Goal: Task Accomplishment & Management: Manage account settings

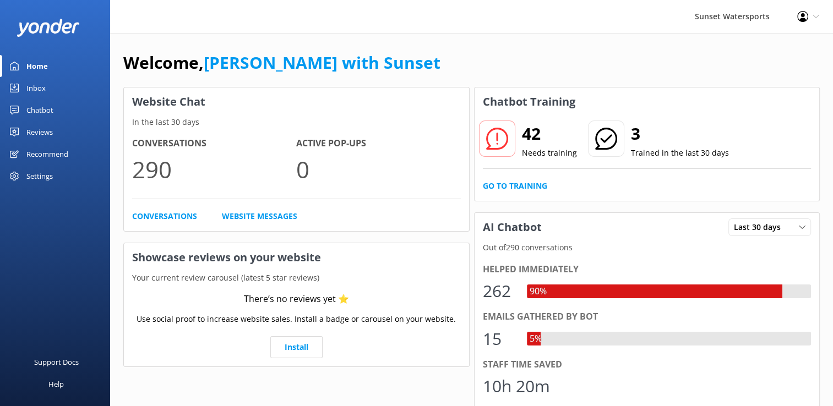
click at [39, 82] on div "Inbox" at bounding box center [35, 88] width 19 height 22
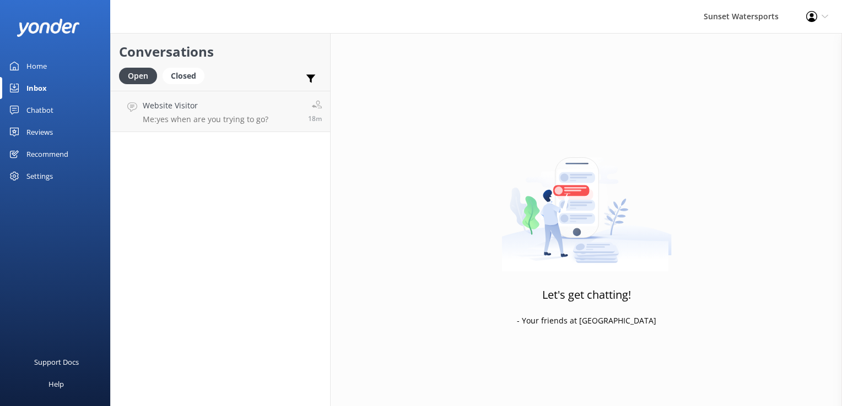
click at [42, 111] on div "Chatbot" at bounding box center [39, 110] width 27 height 22
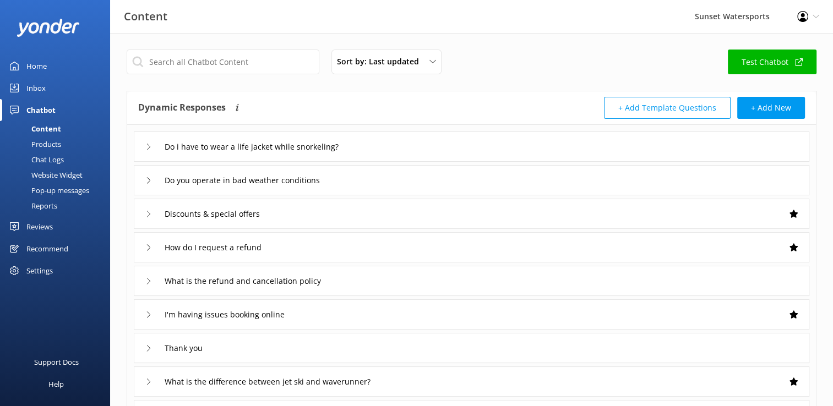
click at [43, 158] on div "Chat Logs" at bounding box center [35, 159] width 57 height 15
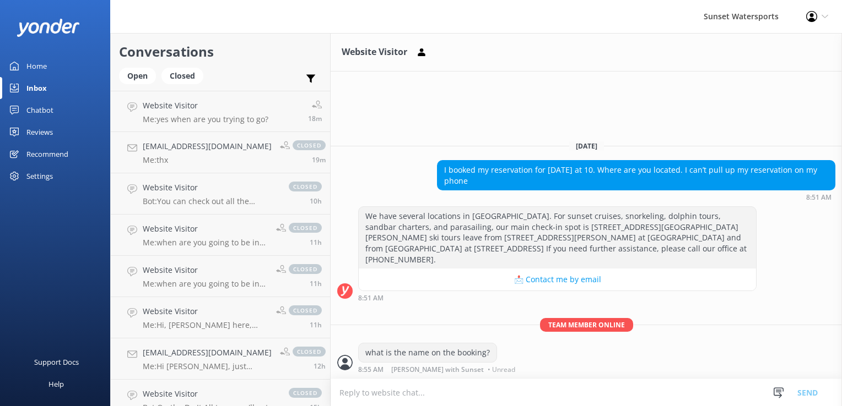
click at [408, 388] on textarea at bounding box center [585, 392] width 511 height 27
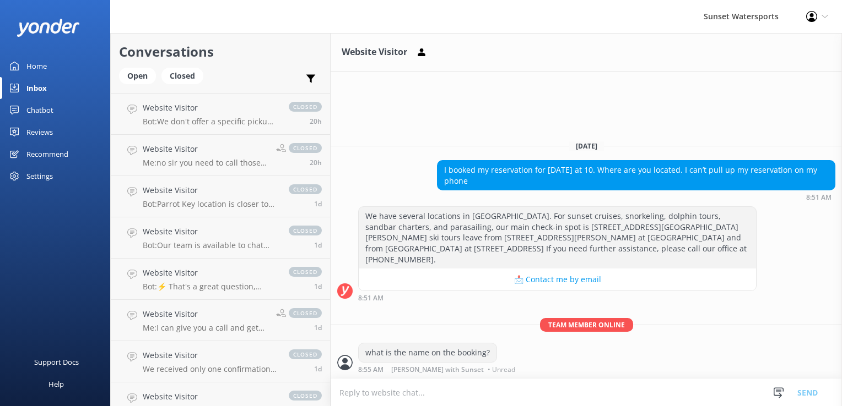
scroll to position [554, 0]
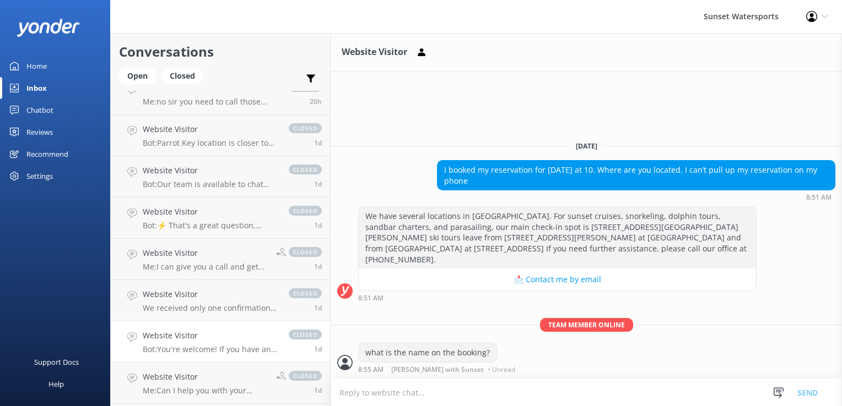
click at [172, 338] on h4 "Website Visitor" at bounding box center [210, 336] width 135 height 12
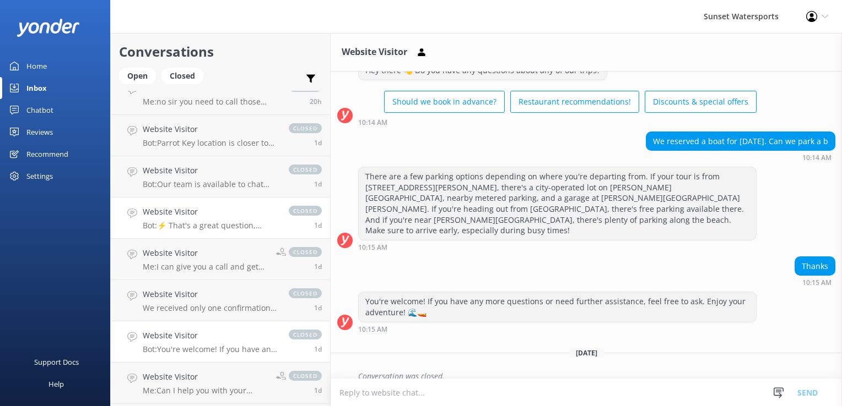
scroll to position [224, 0]
click at [180, 76] on div "Closed" at bounding box center [182, 76] width 42 height 17
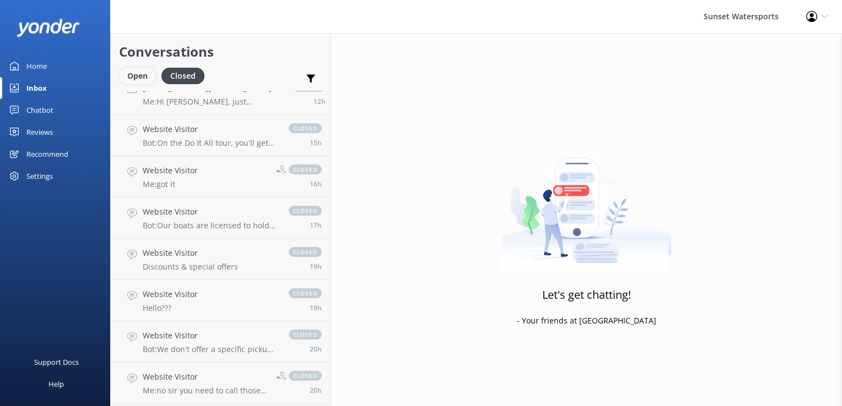
click at [138, 74] on div "Open" at bounding box center [137, 76] width 37 height 17
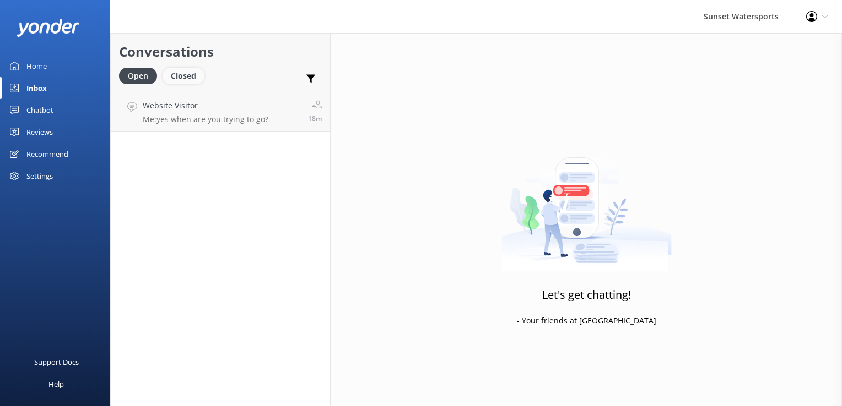
click at [186, 71] on div "Closed" at bounding box center [183, 76] width 42 height 17
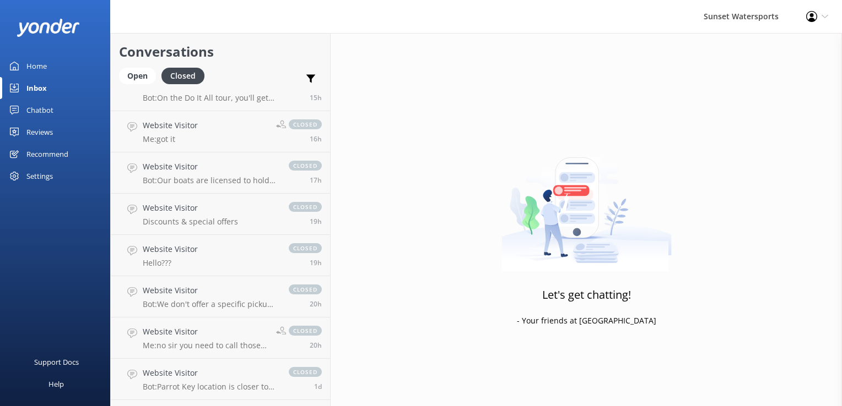
scroll to position [441, 0]
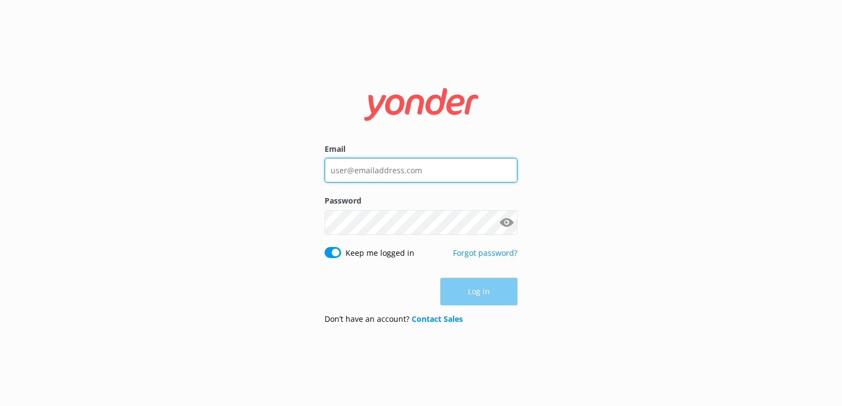
type input "[PERSON_NAME][EMAIL_ADDRESS][DOMAIN_NAME]"
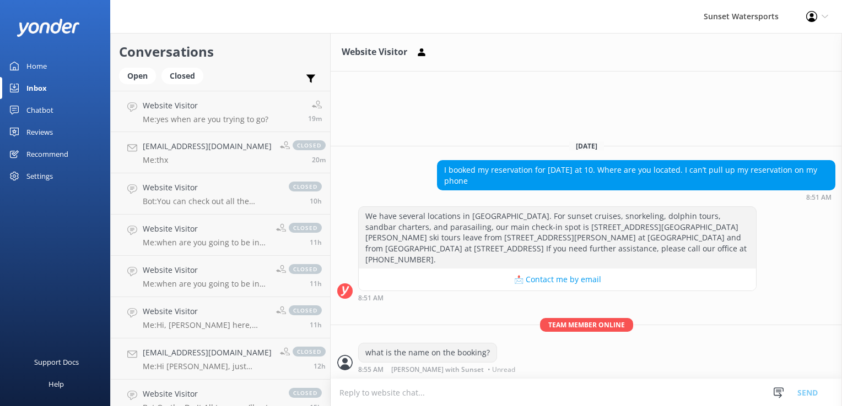
click at [568, 93] on div "Website Visitor Today I booked my reservation for today at 10. Where are you lo…" at bounding box center [585, 219] width 511 height 373
click at [50, 84] on link "Inbox" at bounding box center [55, 88] width 110 height 22
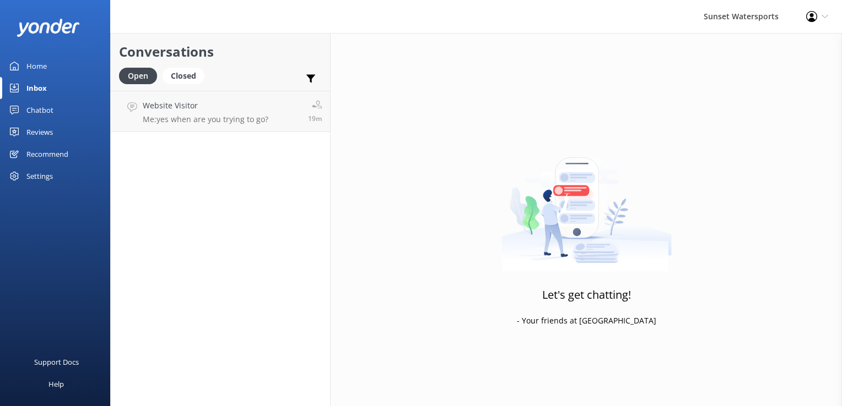
click at [42, 104] on div "Chatbot" at bounding box center [39, 110] width 27 height 22
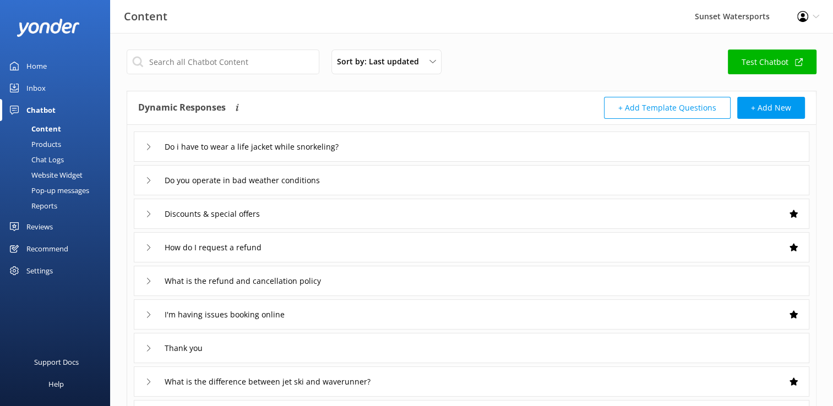
click at [48, 193] on div "Pop-up messages" at bounding box center [48, 190] width 83 height 15
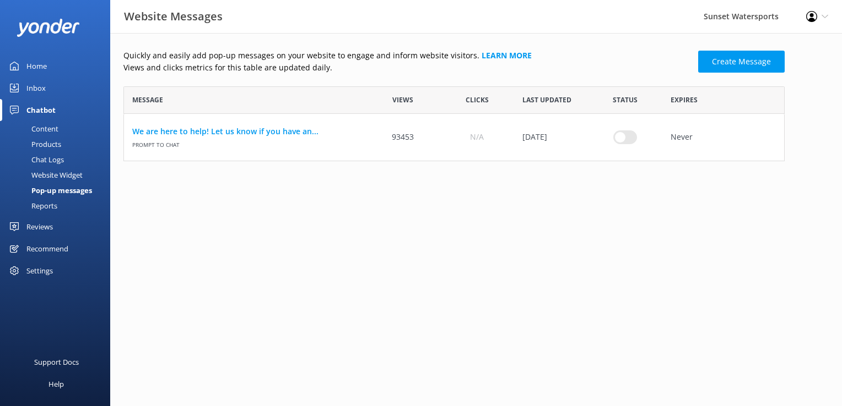
scroll to position [66, 652]
click at [47, 199] on div "Reports" at bounding box center [32, 205] width 51 height 15
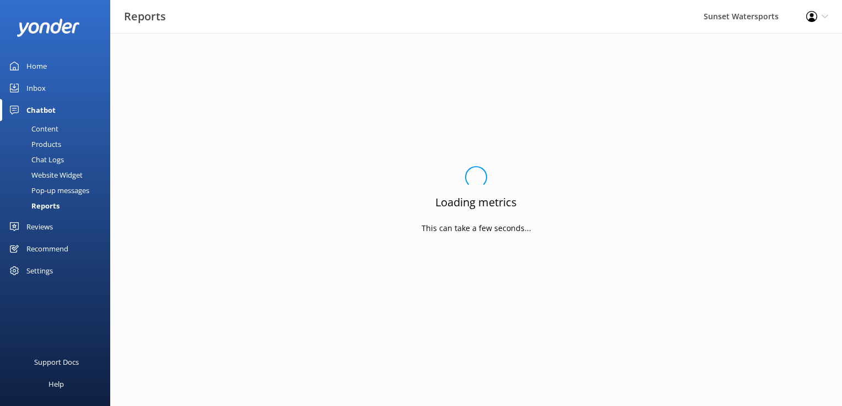
click at [41, 226] on div "Reviews" at bounding box center [39, 227] width 26 height 22
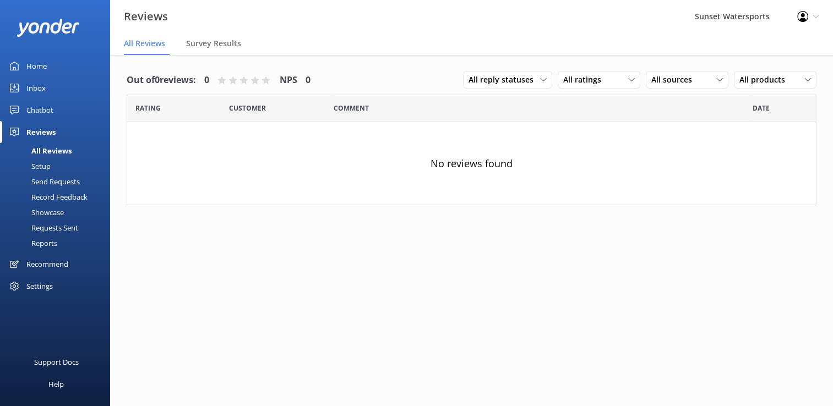
click at [66, 105] on link "Chatbot" at bounding box center [55, 110] width 110 height 22
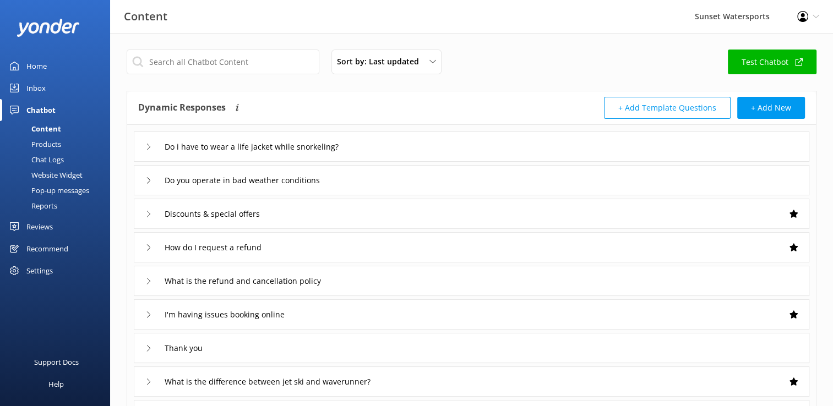
click at [65, 99] on link "Chatbot" at bounding box center [55, 110] width 110 height 22
click at [71, 88] on link "Inbox" at bounding box center [55, 88] width 110 height 22
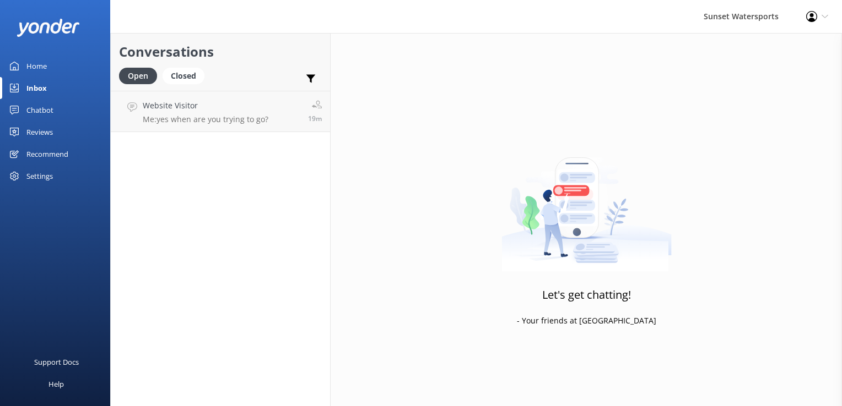
click at [44, 69] on div "Home" at bounding box center [36, 66] width 20 height 22
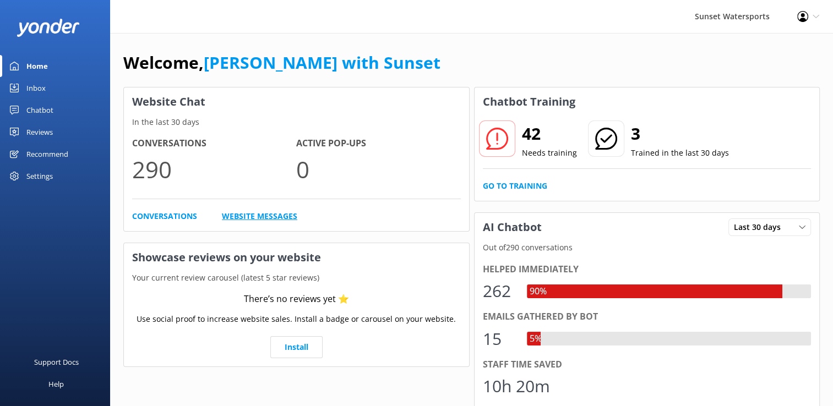
click at [245, 212] on link "Website Messages" at bounding box center [259, 216] width 75 height 12
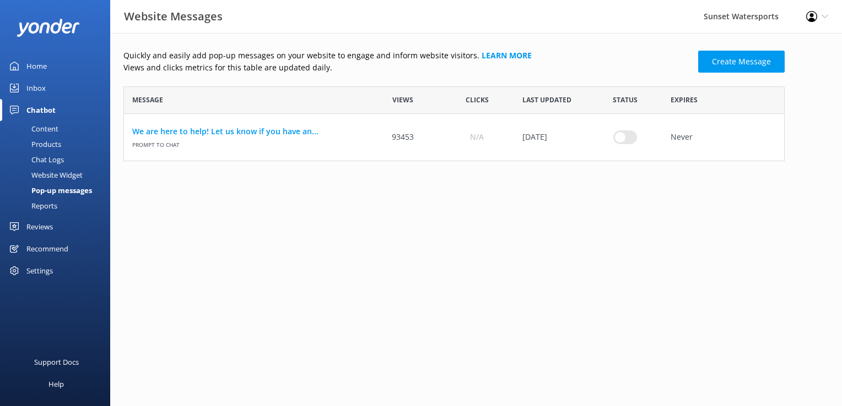
scroll to position [66, 652]
click at [44, 87] on div "Inbox" at bounding box center [35, 88] width 19 height 22
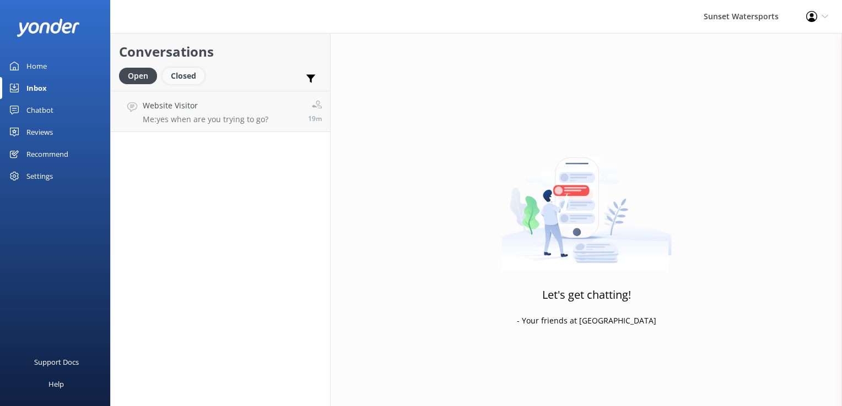
click at [182, 73] on div "Closed" at bounding box center [183, 76] width 42 height 17
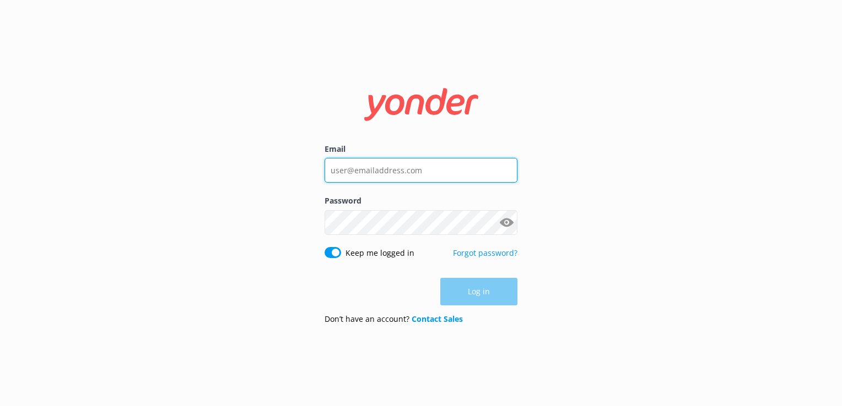
type input "[PERSON_NAME][EMAIL_ADDRESS][DOMAIN_NAME]"
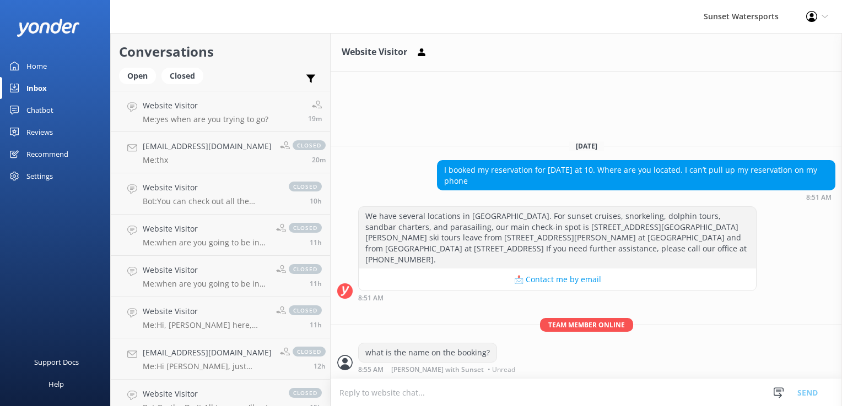
click at [544, 285] on button "📩 Contact me by email" at bounding box center [557, 280] width 397 height 22
click at [525, 139] on div "Website Visitor [DATE] I booked my reservation for [DATE] at 10. Where are you …" at bounding box center [585, 219] width 511 height 373
click at [569, 286] on button "📩 Contact me by email" at bounding box center [557, 280] width 397 height 22
click at [811, 13] on use at bounding box center [811, 16] width 11 height 11
click at [755, 75] on link "Logout" at bounding box center [787, 76] width 110 height 28
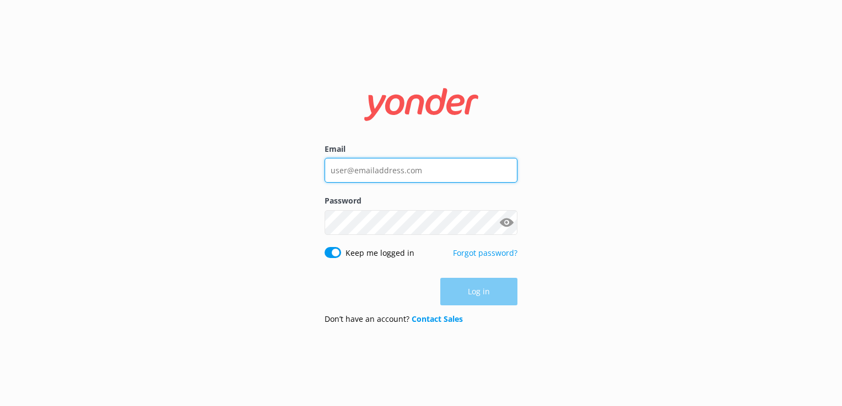
type input "[PERSON_NAME][EMAIL_ADDRESS][DOMAIN_NAME]"
